Goal: Task Accomplishment & Management: Complete application form

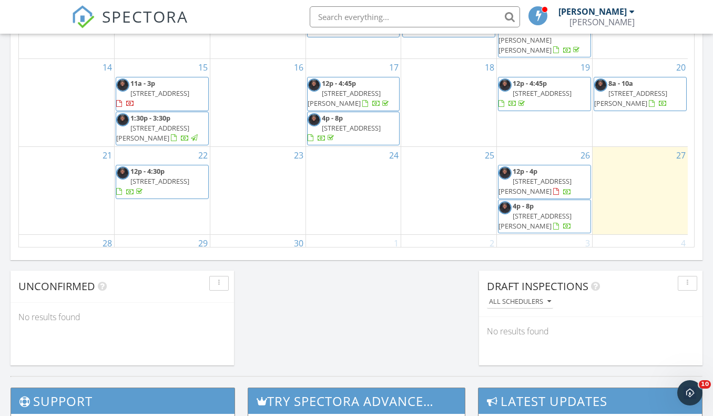
scroll to position [968, 0]
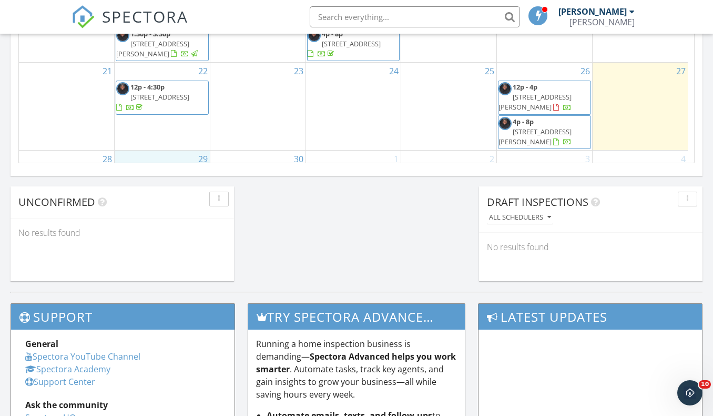
click at [184, 150] on div "29" at bounding box center [162, 167] width 95 height 34
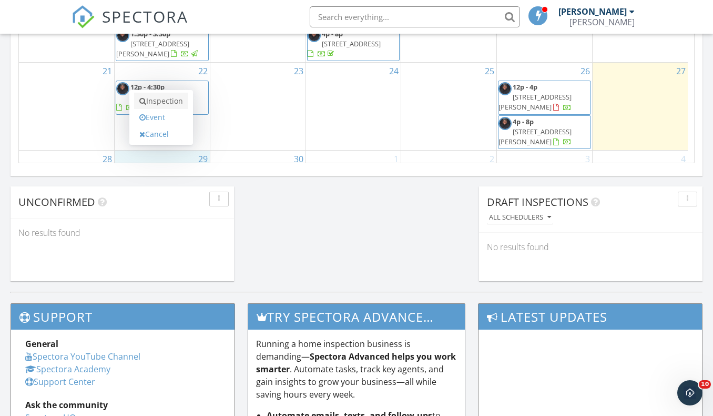
click at [176, 95] on link "Inspection" at bounding box center [161, 101] width 54 height 17
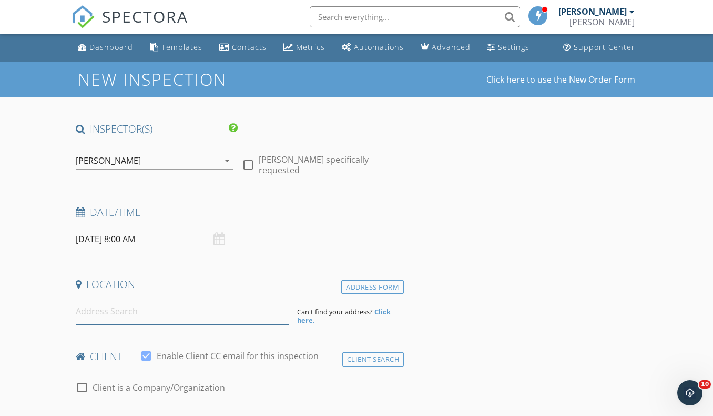
click at [206, 313] on input at bounding box center [183, 311] width 214 height 26
click at [158, 247] on input "09/29/2025 8:00 AM" at bounding box center [155, 239] width 158 height 26
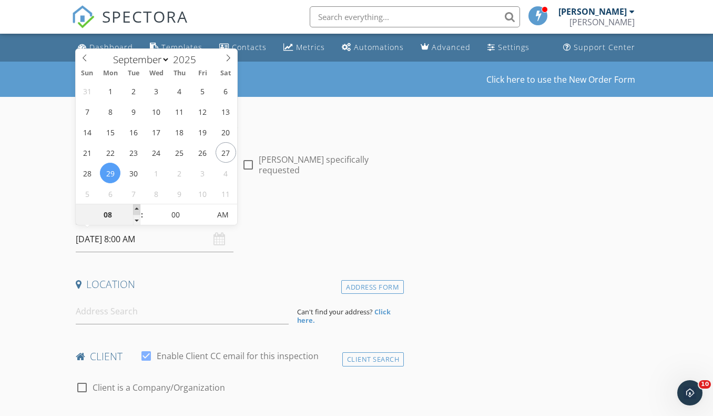
type input "09"
type input "09/29/2025 9:00 AM"
click at [138, 206] on span at bounding box center [136, 209] width 7 height 11
type input "10"
type input "09/29/2025 10:00 AM"
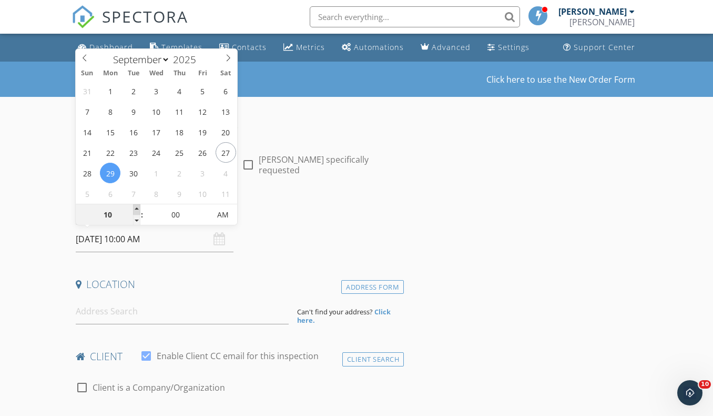
click at [138, 206] on span at bounding box center [136, 209] width 7 height 11
type input "11"
type input "09/29/2025 11:00 AM"
click at [138, 206] on span at bounding box center [136, 209] width 7 height 11
type input "12"
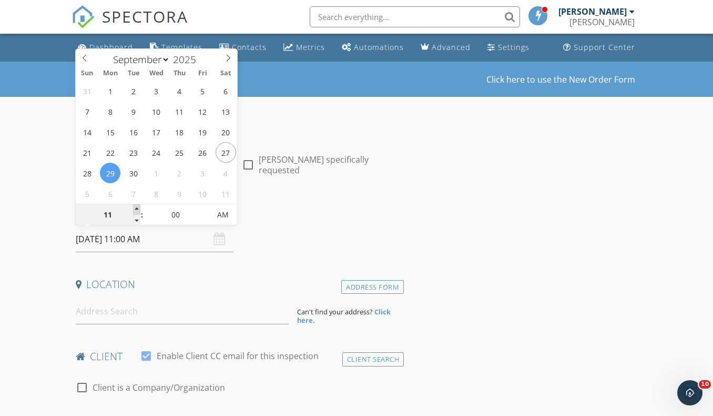
type input "09/29/2025 12:00 PM"
click at [138, 206] on span at bounding box center [136, 209] width 7 height 11
type input "01"
type input "09/29/2025 1:00 PM"
click at [139, 206] on span at bounding box center [136, 209] width 7 height 11
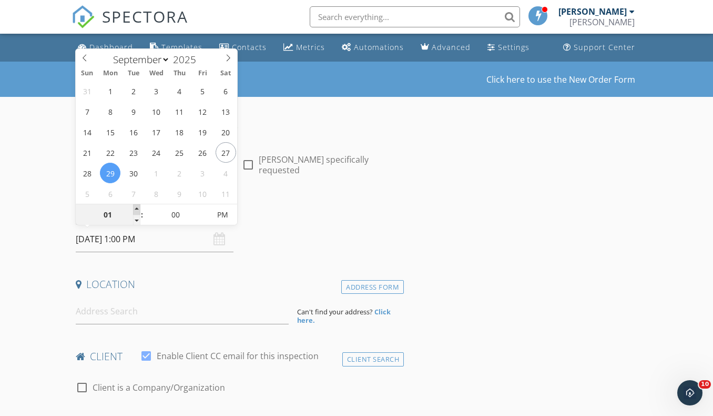
type input "02"
type input "09/29/2025 2:00 PM"
click at [139, 206] on span at bounding box center [136, 209] width 7 height 11
type input "03"
type input "09/29/2025 3:00 PM"
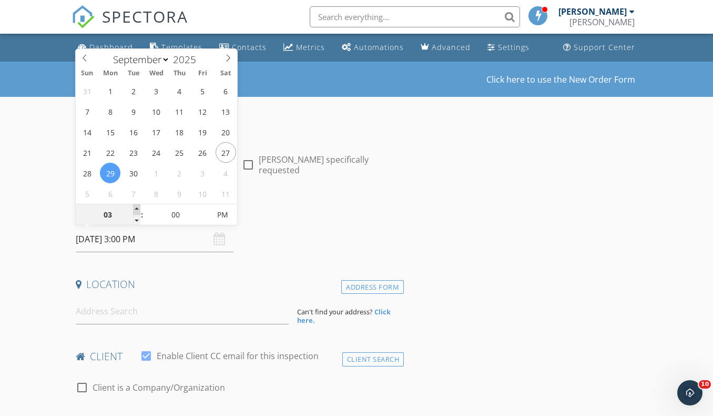
click at [139, 206] on span at bounding box center [136, 209] width 7 height 11
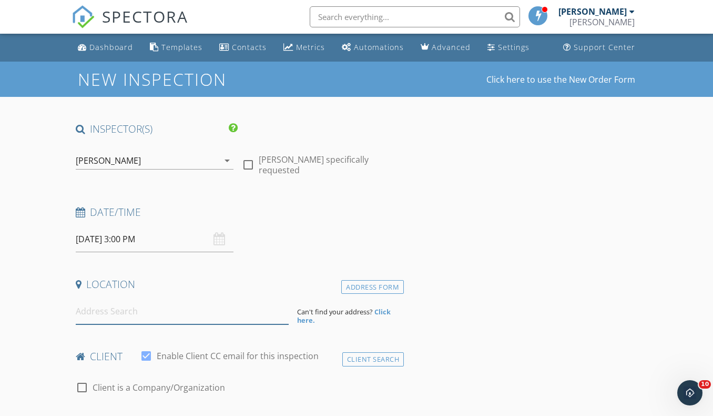
click at [120, 317] on input at bounding box center [183, 311] width 214 height 26
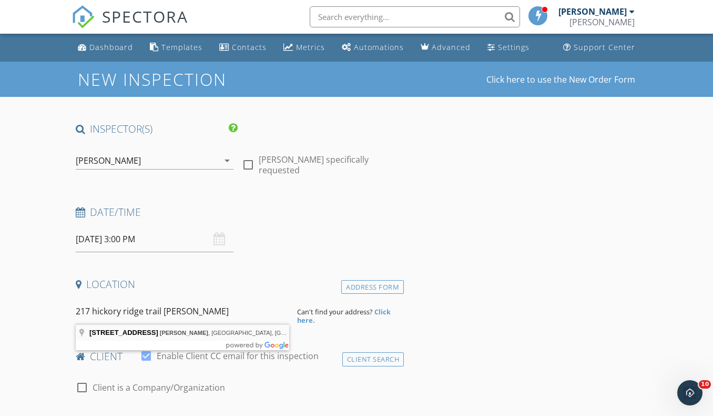
type input "217 Hickory Ridge Trail, Kathleen, GA, USA"
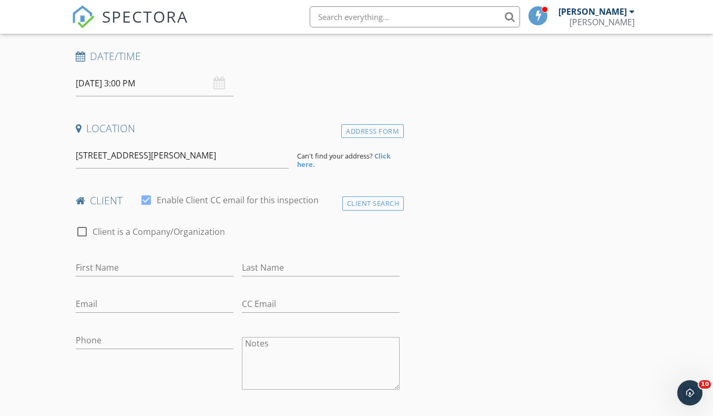
scroll to position [126, 0]
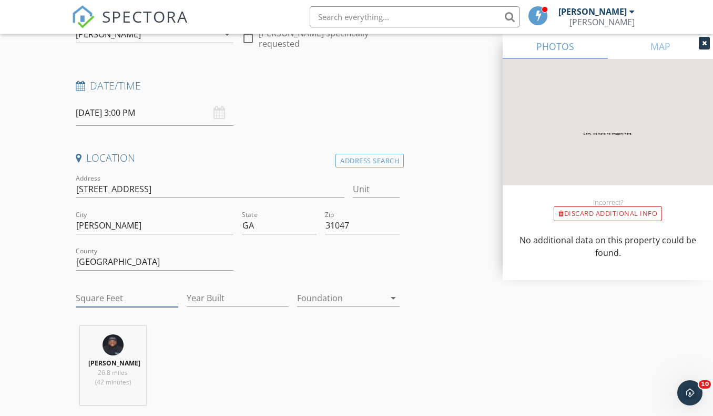
click at [107, 298] on input "Square Feet" at bounding box center [127, 297] width 103 height 17
type input "-3"
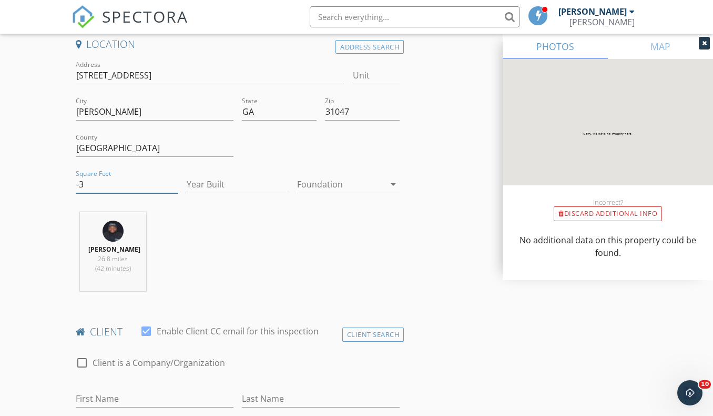
scroll to position [252, 0]
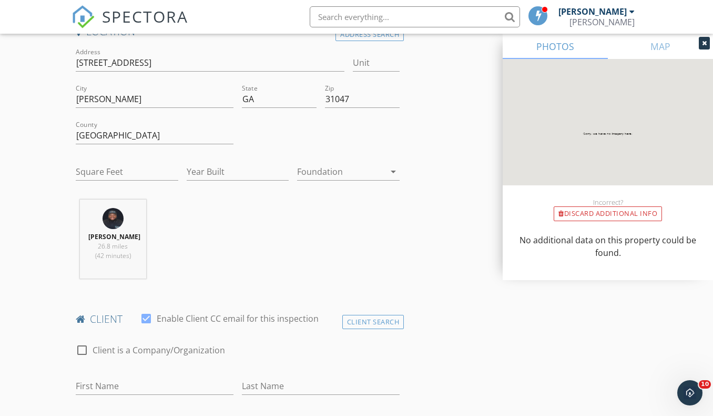
click at [217, 229] on div "Jeramie Nelson 26.8 miles (42 minutes)" at bounding box center [238, 242] width 333 height 87
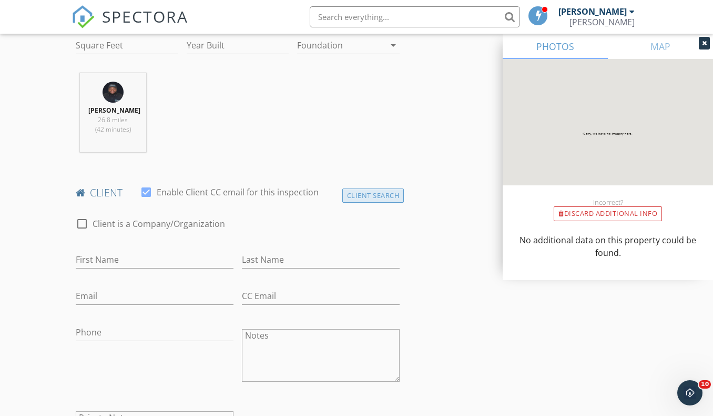
click at [358, 200] on div "Client Search" at bounding box center [373, 195] width 62 height 14
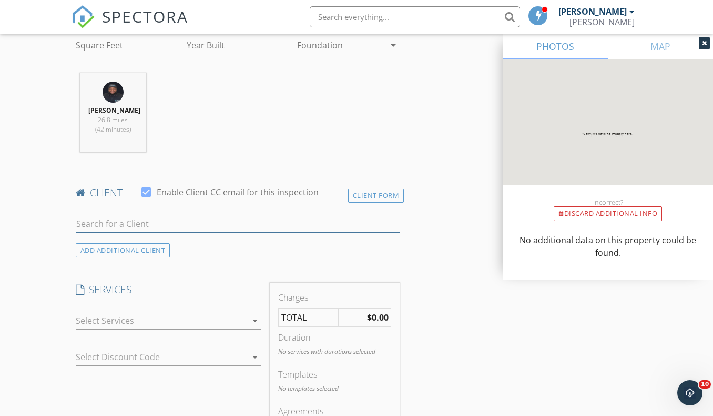
click at [153, 227] on input "text" at bounding box center [238, 223] width 325 height 17
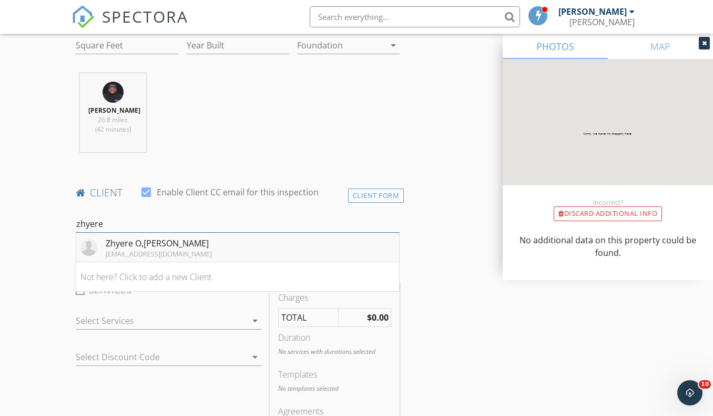
type input "zhyere"
click at [157, 248] on div "Zhyere O,Mar Duckworth" at bounding box center [159, 243] width 106 height 13
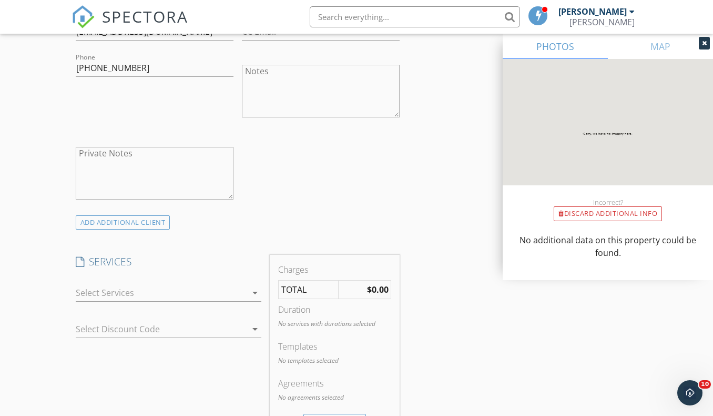
scroll to position [673, 0]
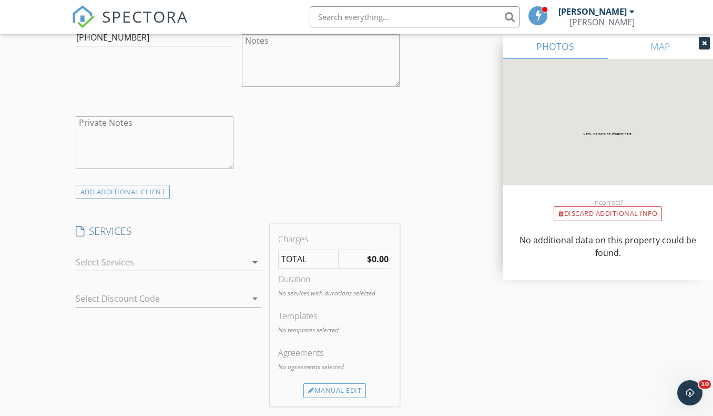
click at [188, 265] on div at bounding box center [161, 262] width 171 height 17
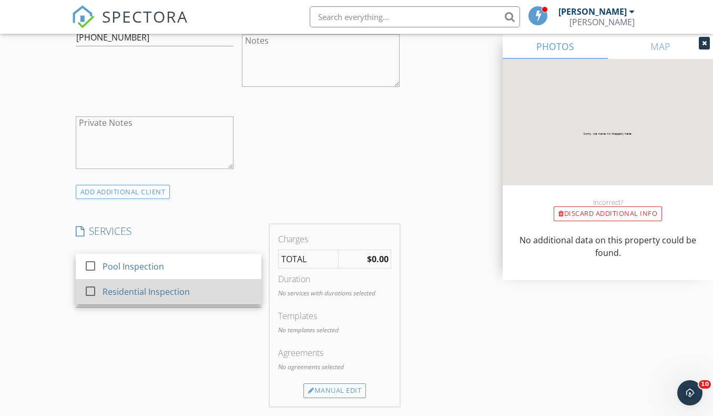
click at [167, 290] on div "Residential Inspection" at bounding box center [145, 291] width 87 height 13
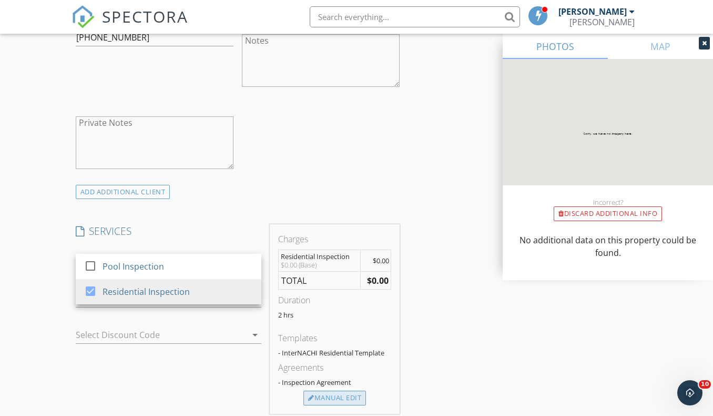
click at [322, 394] on div "Manual Edit" at bounding box center [334, 397] width 63 height 15
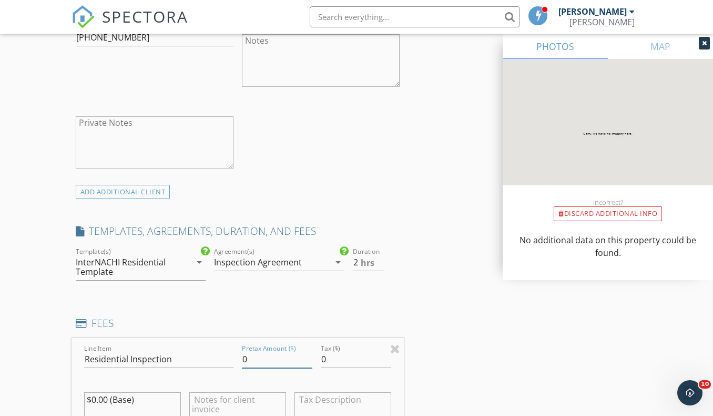
drag, startPoint x: 270, startPoint y: 356, endPoint x: 177, endPoint y: 361, distance: 93.2
click at [178, 361] on div "Line Item Residential Inspection Pretax Amount ($) 0 Tax ($) 0 $0.00 (Base)" at bounding box center [238, 401] width 333 height 127
type input "425.00"
click at [18, 287] on div "New Inspection Click here to use the New Order Form INSPECTOR(S) check_box Jera…" at bounding box center [356, 396] width 713 height 2017
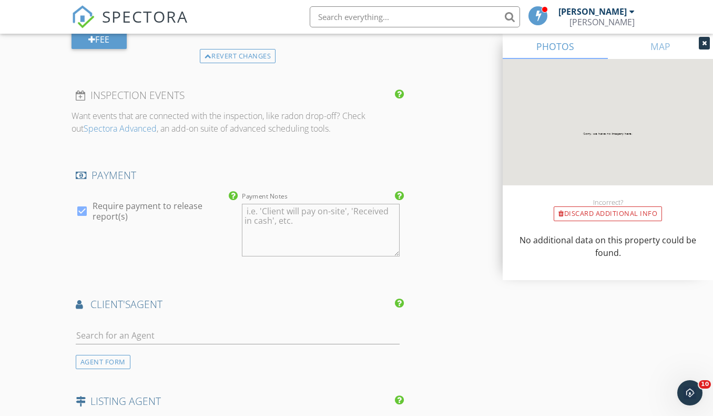
scroll to position [1220, 0]
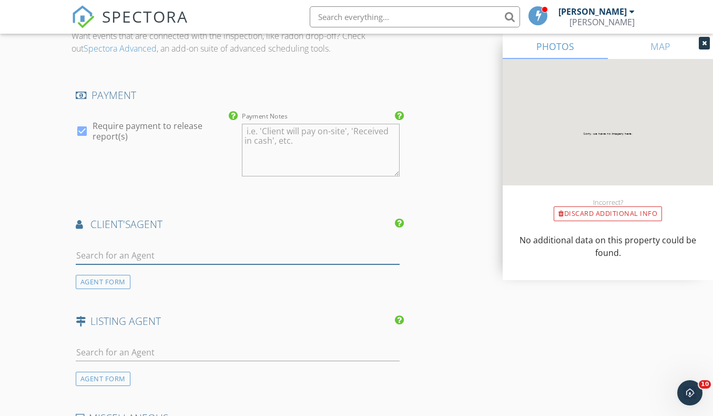
click at [151, 252] on input "text" at bounding box center [238, 255] width 325 height 17
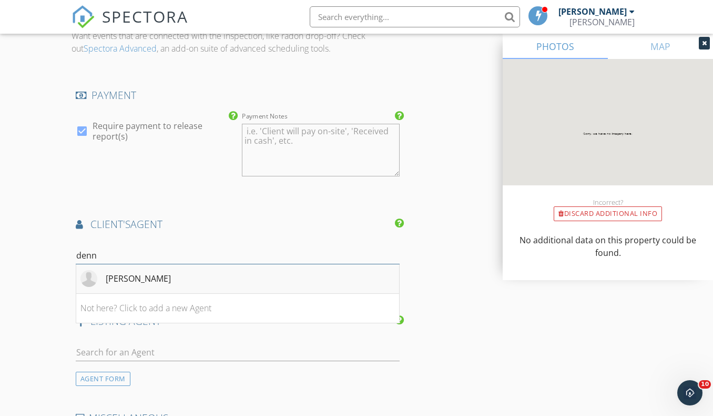
type input "denn"
click at [137, 276] on div "dennis Vera" at bounding box center [138, 278] width 65 height 13
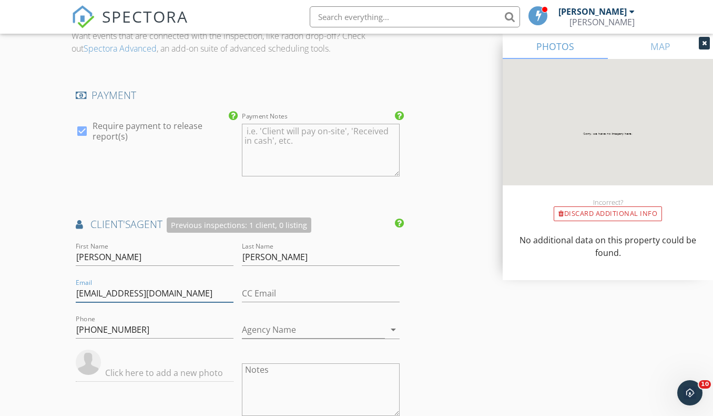
drag, startPoint x: 152, startPoint y: 295, endPoint x: 74, endPoint y: 296, distance: 77.9
click at [74, 296] on div "Email d.verajr@kw.com" at bounding box center [155, 294] width 166 height 36
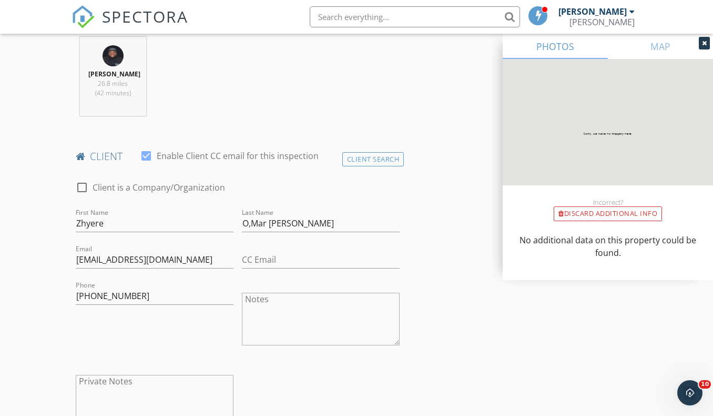
scroll to position [379, 0]
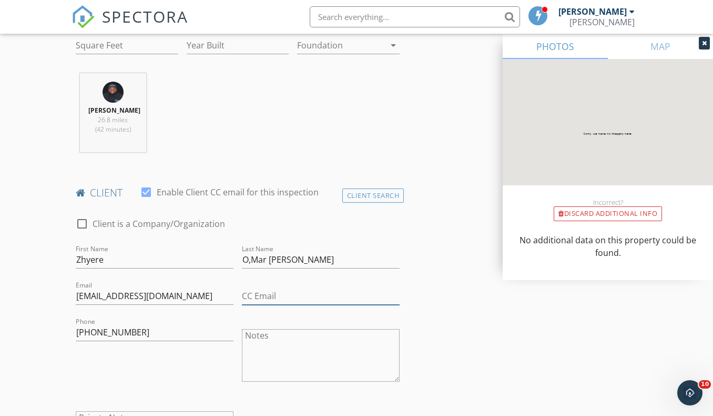
click at [254, 292] on input "CC Email" at bounding box center [321, 295] width 158 height 17
paste input "d.verajr@kw.com"
type input "d.verajr@kw.com"
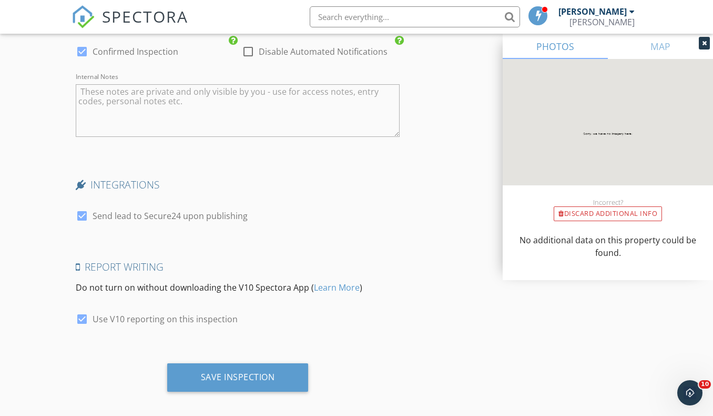
scroll to position [1898, 0]
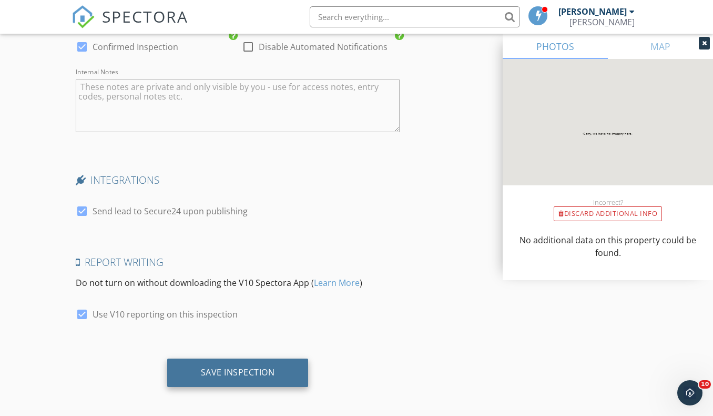
click at [229, 372] on div "Save Inspection" at bounding box center [238, 372] width 74 height 11
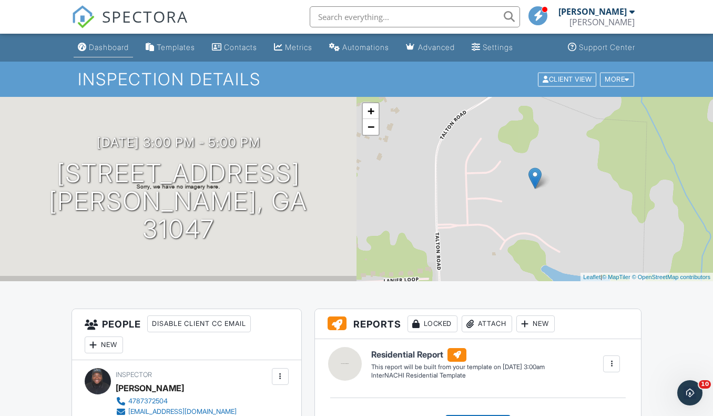
click at [101, 46] on div "Dashboard" at bounding box center [109, 47] width 40 height 9
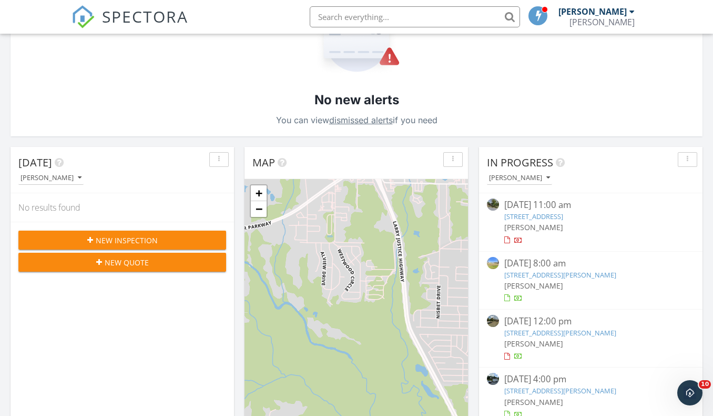
scroll to position [168, 0]
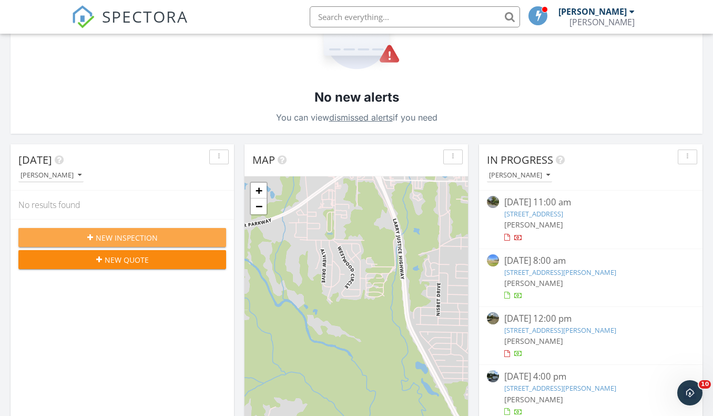
click at [135, 236] on span "New Inspection" at bounding box center [127, 237] width 62 height 11
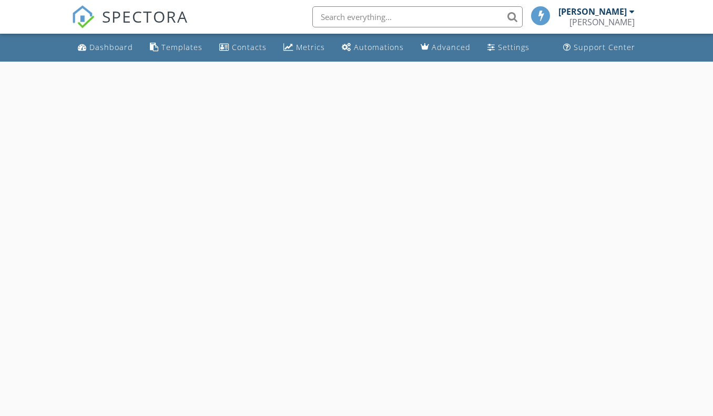
select select "8"
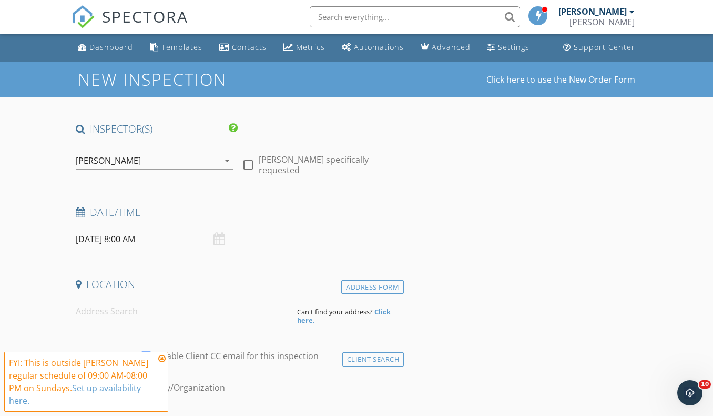
click at [166, 240] on input "09/28/2025 8:00 AM" at bounding box center [155, 239] width 158 height 26
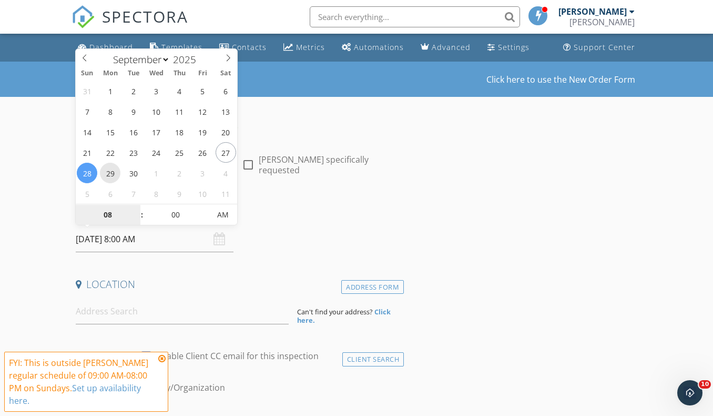
type input "09/29/2025 8:00 AM"
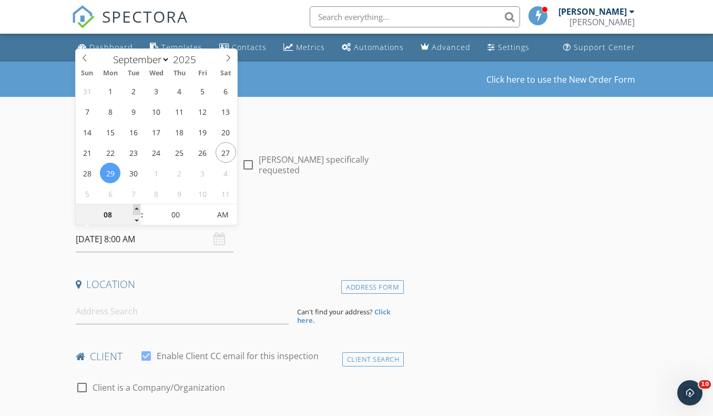
type input "09"
type input "09/29/2025 9:00 AM"
click at [135, 207] on span at bounding box center [136, 209] width 7 height 11
type input "10"
type input "09/29/2025 10:00 AM"
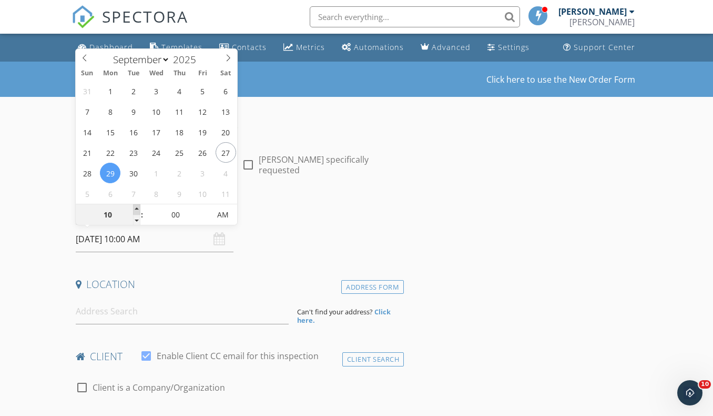
click at [135, 207] on span at bounding box center [136, 209] width 7 height 11
type input "11"
type input "09/29/2025 11:00 AM"
click at [135, 207] on span at bounding box center [136, 209] width 7 height 11
type input "12"
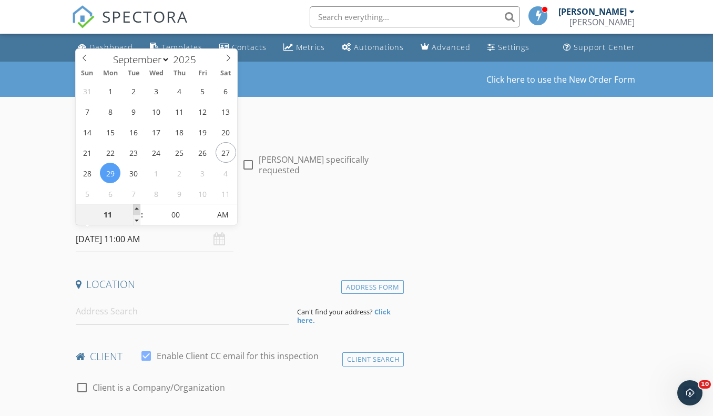
type input "09/29/2025 12:00 PM"
click at [135, 207] on span at bounding box center [136, 209] width 7 height 11
type input "01"
type input "09/29/2025 1:00 PM"
click at [135, 208] on span at bounding box center [136, 209] width 7 height 11
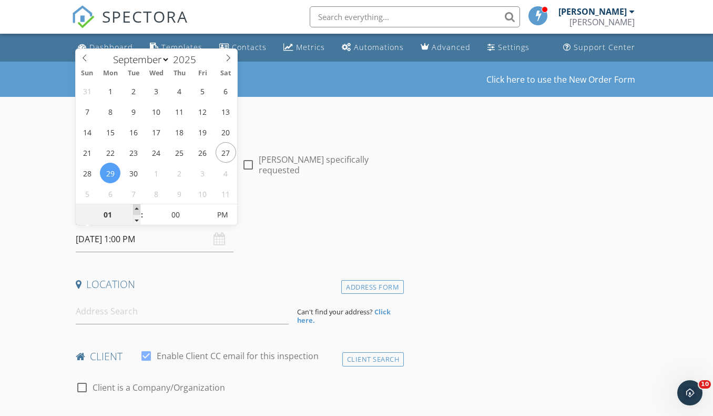
type input "02"
type input "09/29/2025 2:00 PM"
click at [135, 208] on span at bounding box center [136, 209] width 7 height 11
type input "03"
type input "09/29/2025 3:00 PM"
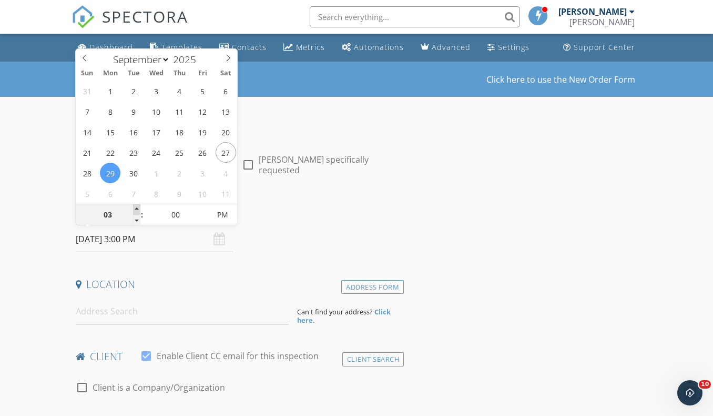
click at [135, 208] on span at bounding box center [136, 209] width 7 height 11
type input "04"
type input "09/29/2025 4:00 PM"
click at [135, 208] on span at bounding box center [136, 209] width 7 height 11
type input "05"
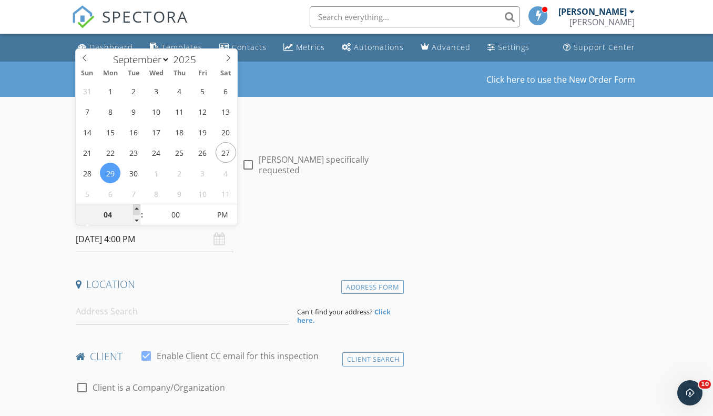
type input "09/29/2025 5:00 PM"
click at [135, 208] on span at bounding box center [136, 209] width 7 height 11
type input "06"
type input "09/29/2025 6:00 PM"
click at [135, 208] on span at bounding box center [136, 209] width 7 height 11
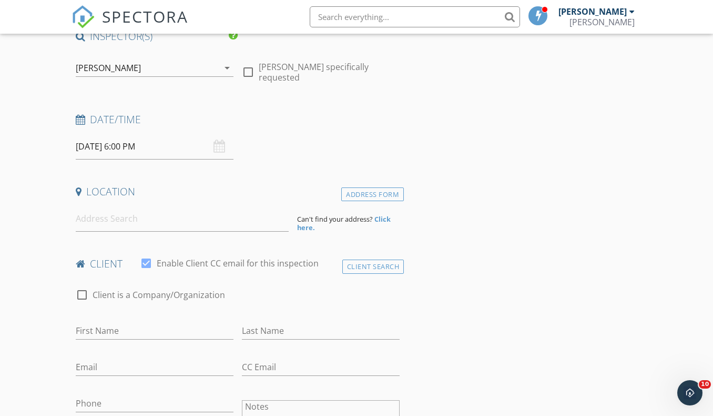
scroll to position [126, 0]
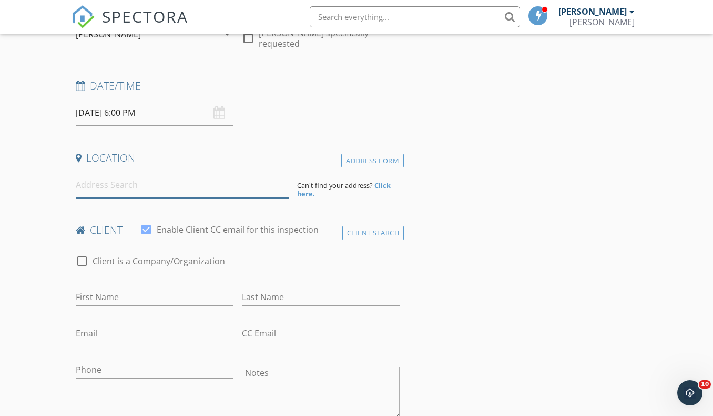
click at [140, 190] on input at bounding box center [183, 185] width 214 height 26
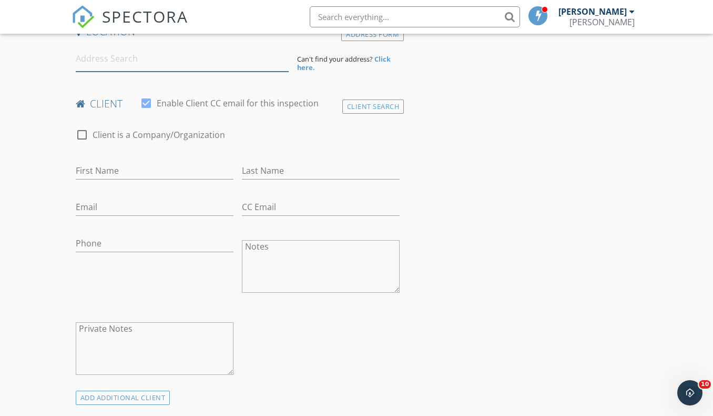
scroll to position [252, 0]
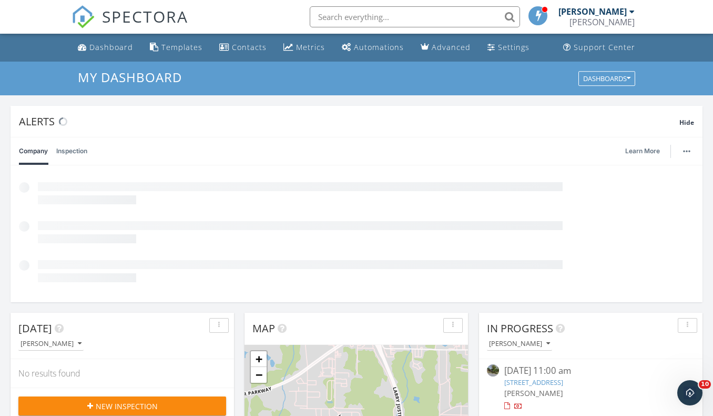
click at [632, 16] on div "[PERSON_NAME]" at bounding box center [597, 11] width 76 height 11
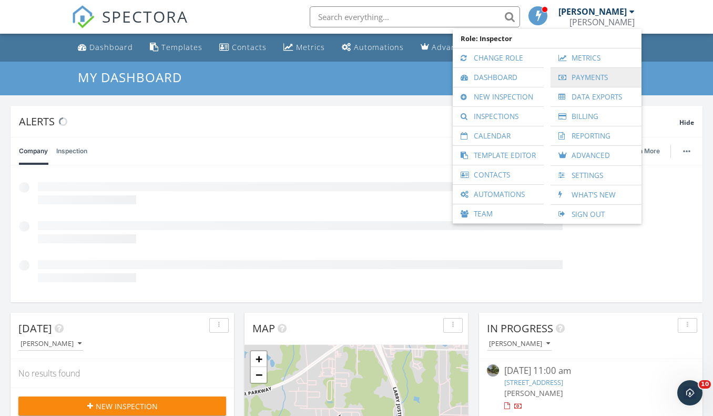
click at [583, 76] on link "Payments" at bounding box center [596, 77] width 80 height 19
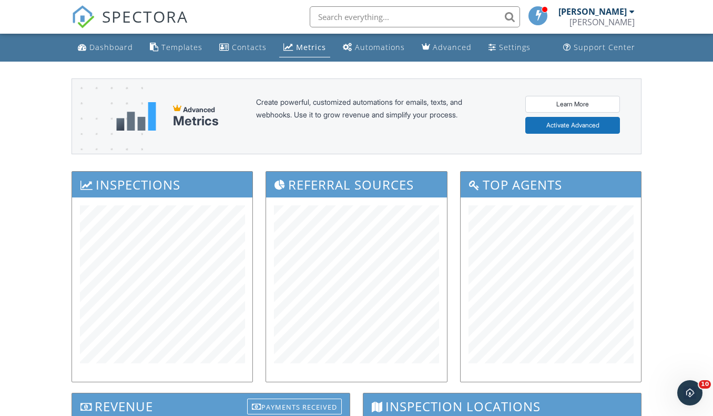
click at [103, 45] on div "Dashboard" at bounding box center [111, 47] width 44 height 10
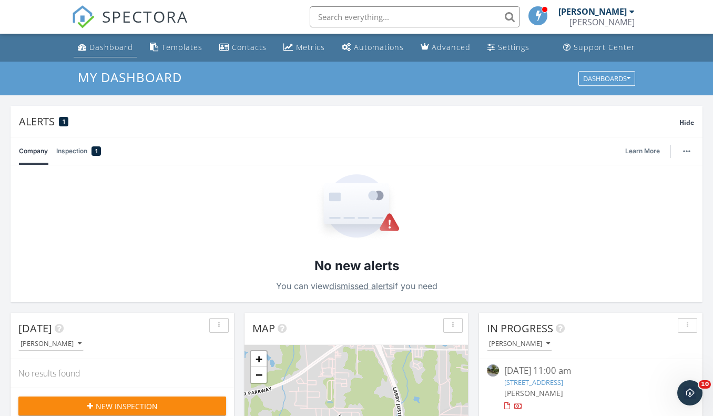
click at [116, 50] on div "Dashboard" at bounding box center [111, 47] width 44 height 10
click at [628, 16] on div "[PERSON_NAME]" at bounding box center [597, 11] width 76 height 11
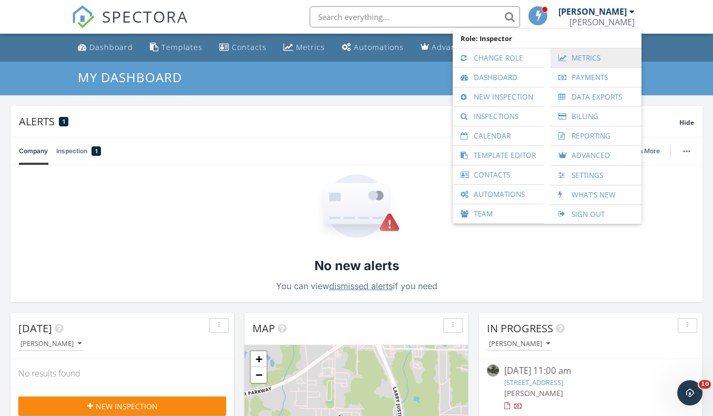
click at [587, 59] on link "Metrics" at bounding box center [596, 57] width 80 height 19
